Goal: Check status

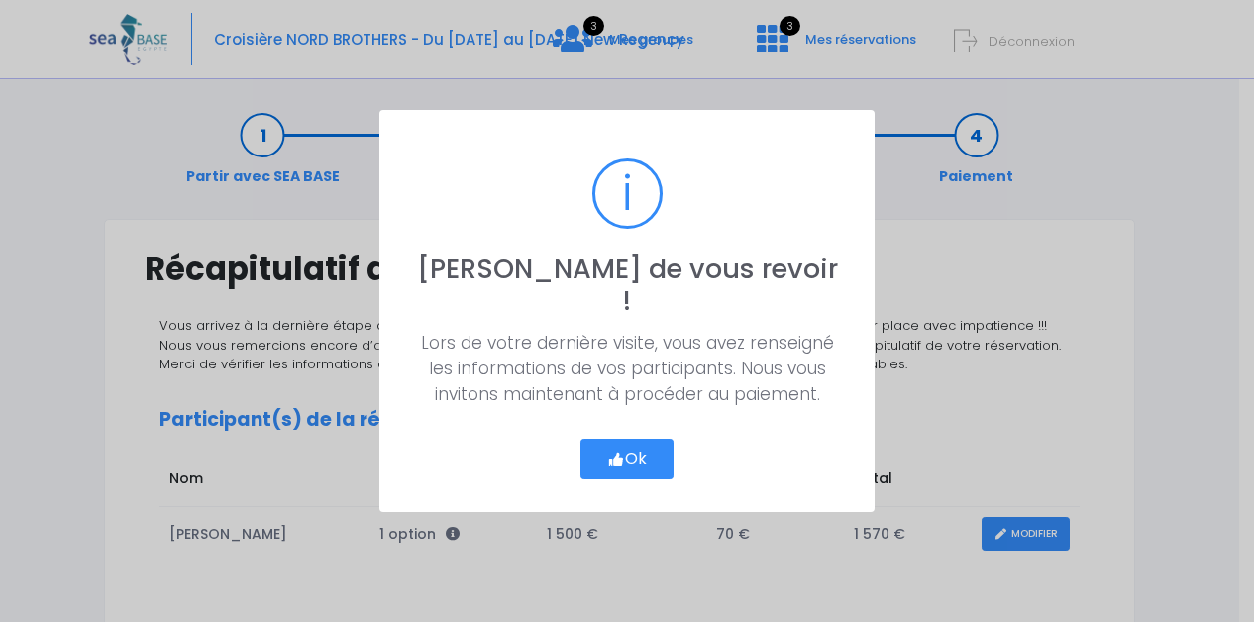
click at [626, 441] on button "Ok" at bounding box center [626, 460] width 93 height 42
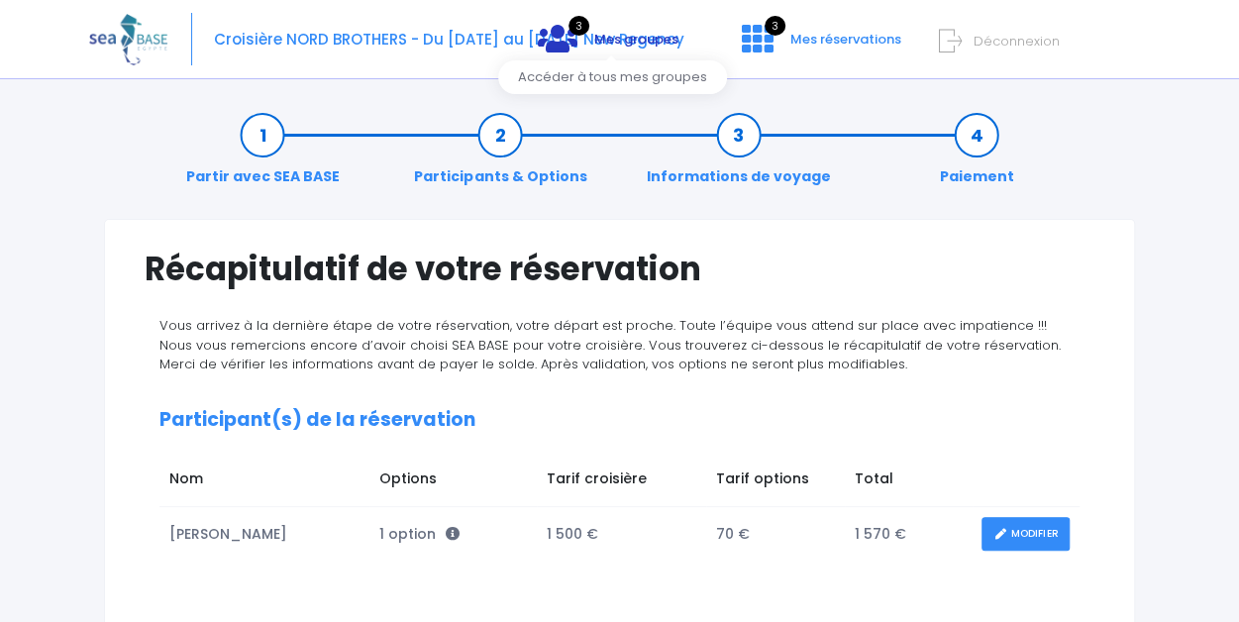
click at [584, 43] on link "3 Mes groupes" at bounding box center [608, 46] width 172 height 19
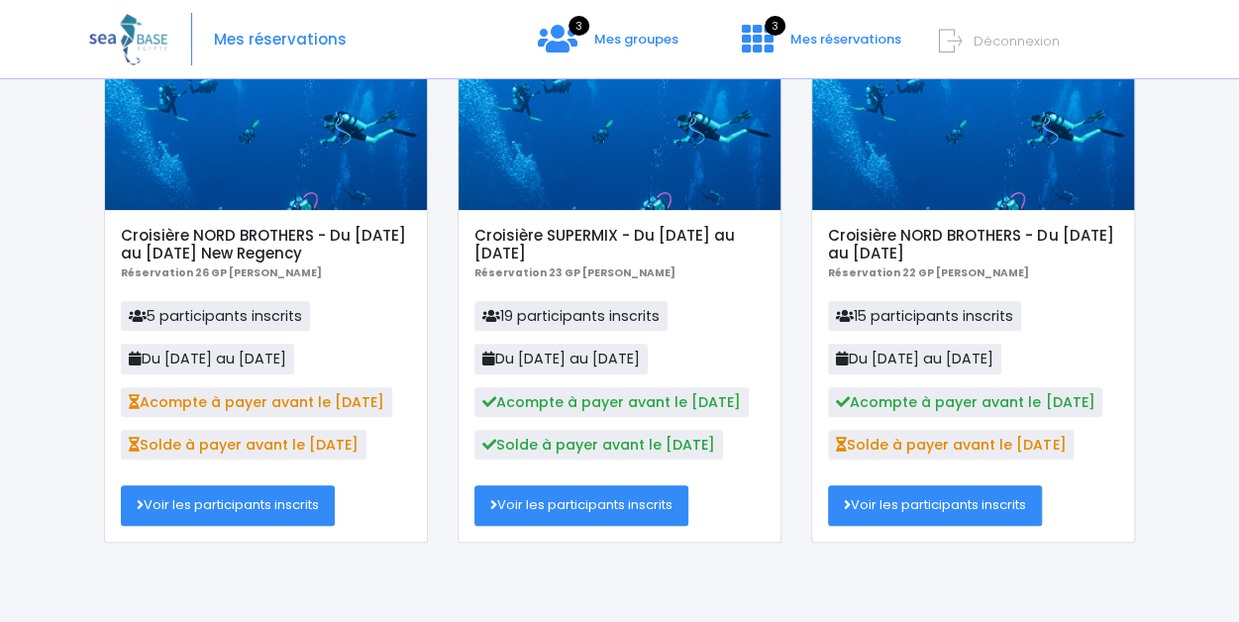
scroll to position [179, 0]
click at [297, 506] on link "Voir les participants inscrits" at bounding box center [228, 505] width 214 height 40
